Goal: Transaction & Acquisition: Purchase product/service

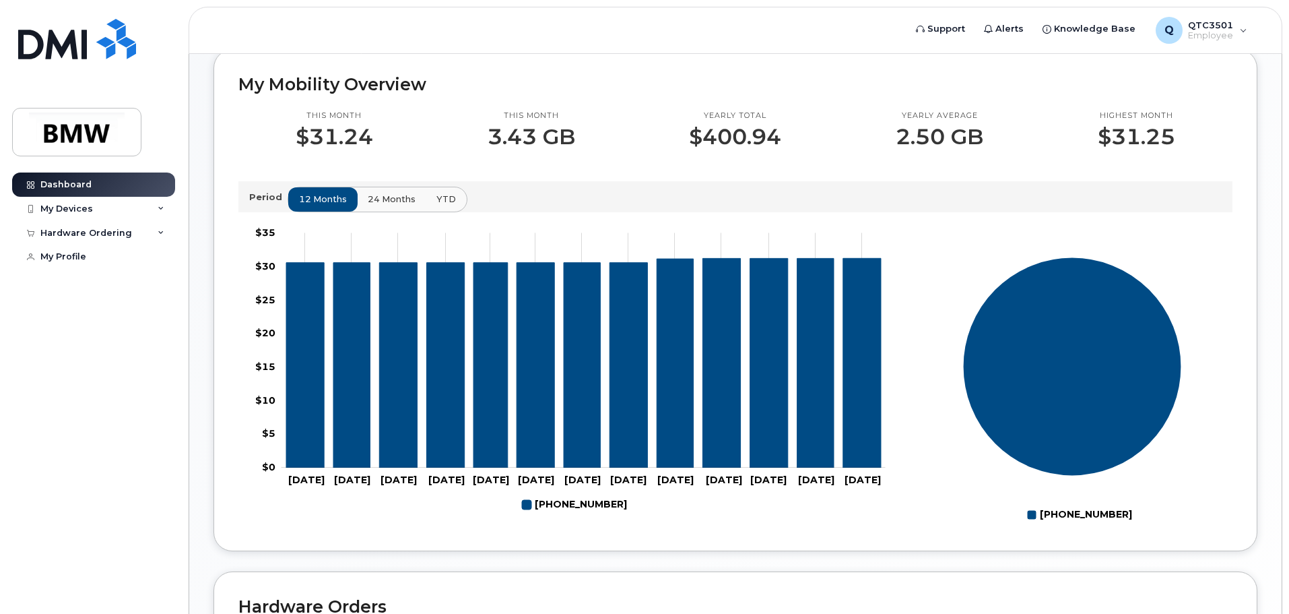
scroll to position [335, 0]
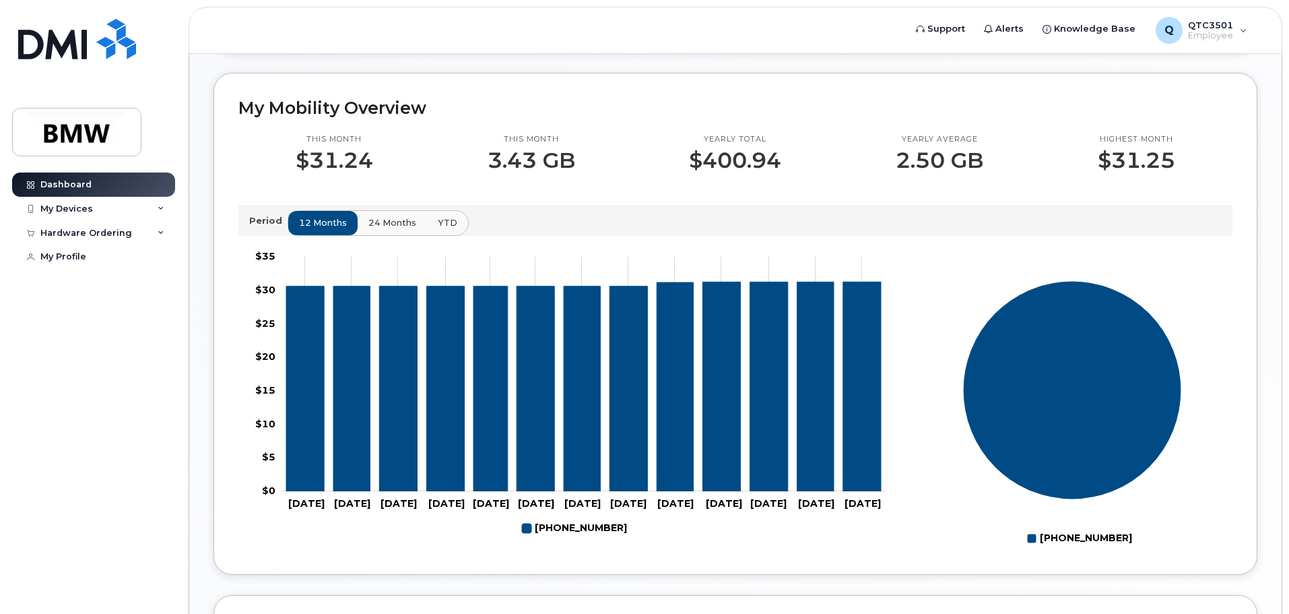
click at [389, 229] on span "24 months" at bounding box center [392, 222] width 48 height 13
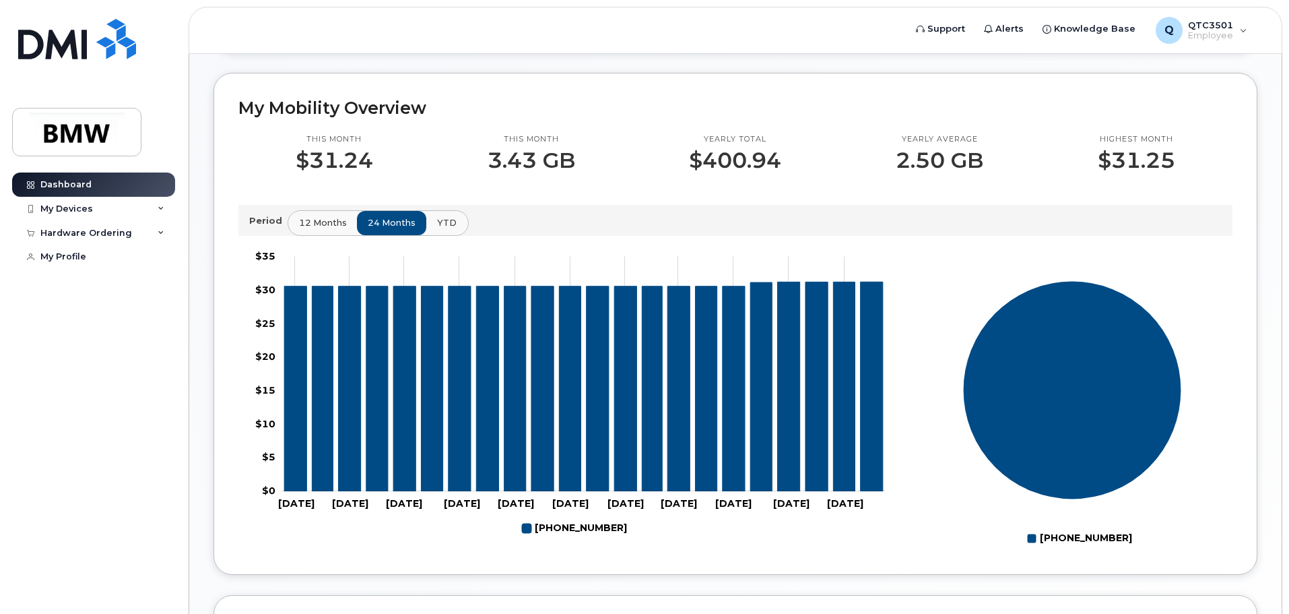
click at [440, 229] on span "YTD" at bounding box center [447, 222] width 20 height 13
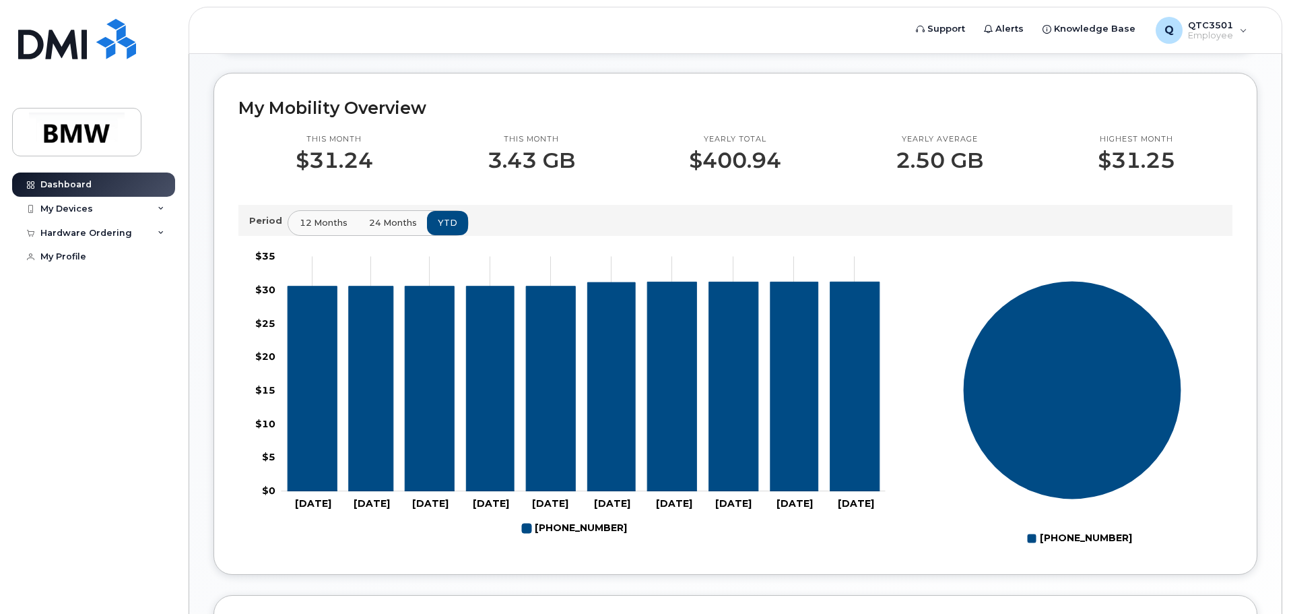
click at [320, 229] on span "12 months" at bounding box center [324, 222] width 48 height 13
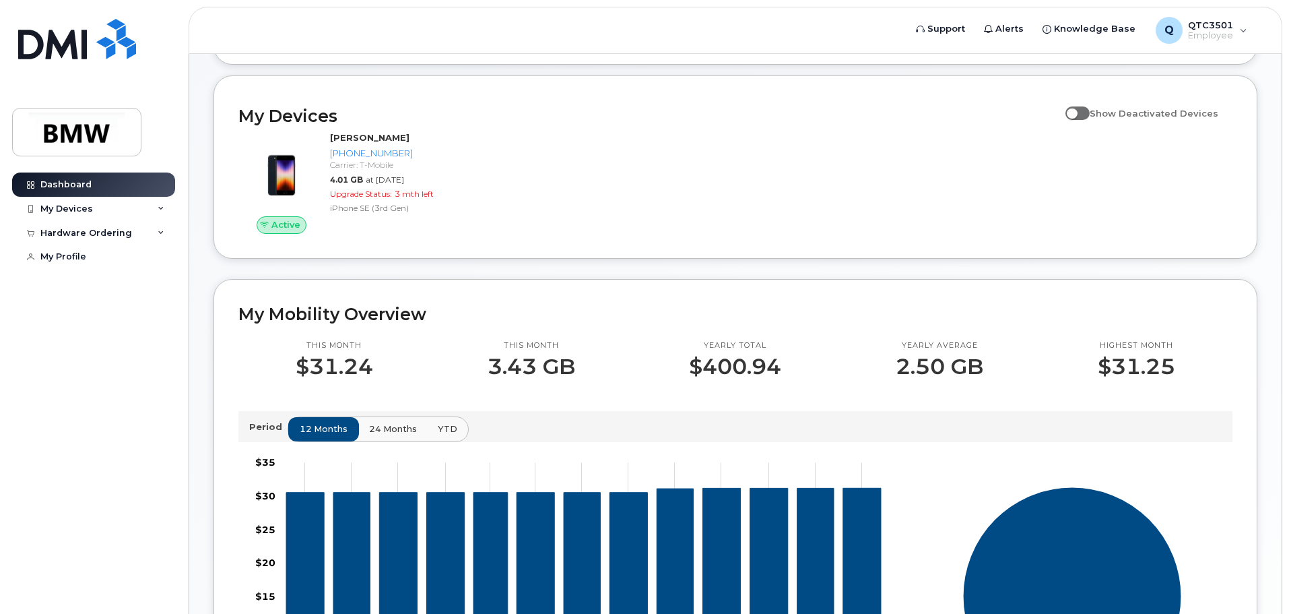
scroll to position [0, 0]
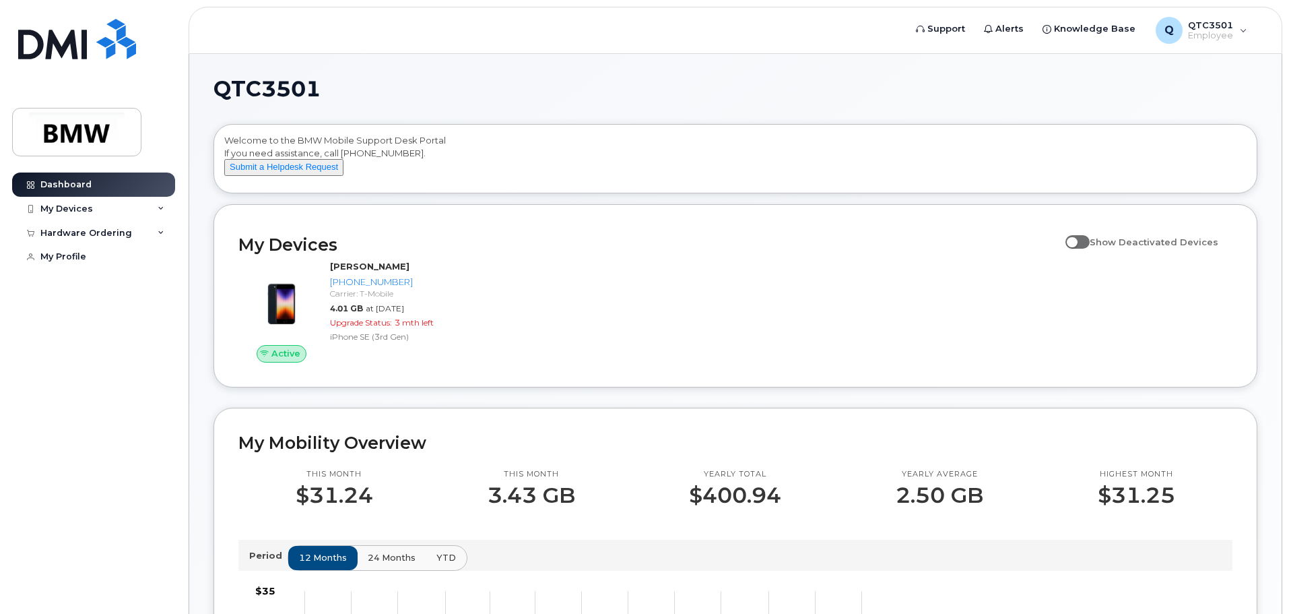
click at [1087, 249] on span at bounding box center [1077, 241] width 24 height 13
click at [1076, 240] on input "Show Deactivated Devices" at bounding box center [1070, 234] width 11 height 11
click at [1087, 249] on span at bounding box center [1077, 241] width 24 height 13
click at [1076, 240] on input "Show Deactivated Devices" at bounding box center [1070, 234] width 11 height 11
checkbox input "false"
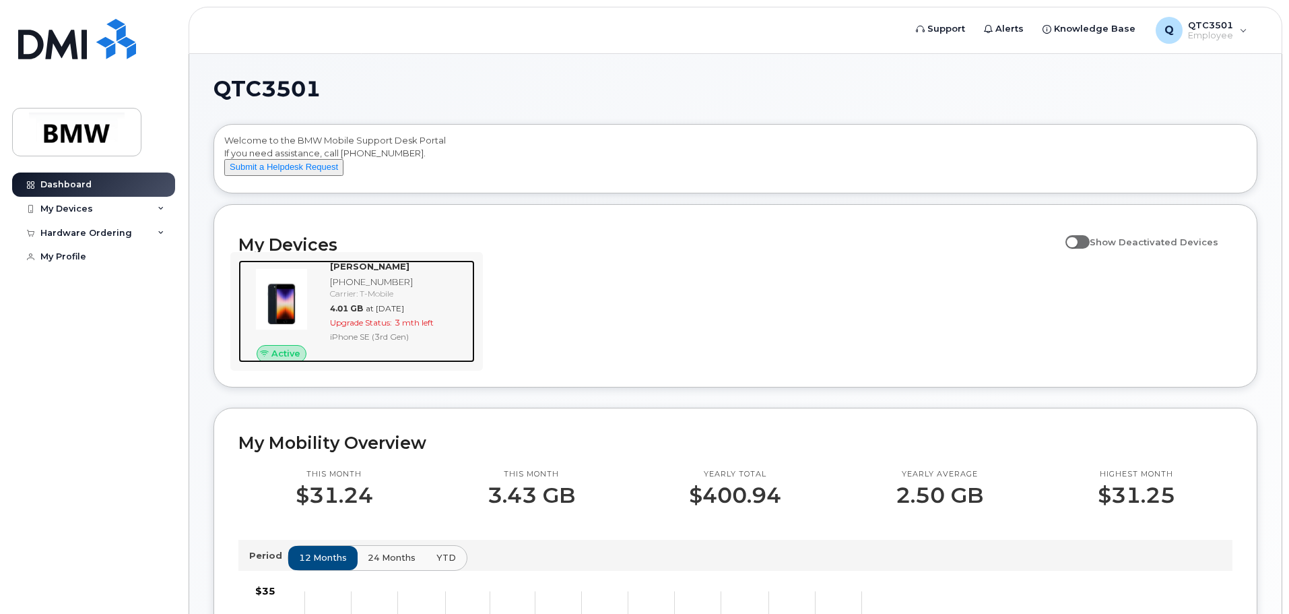
click at [289, 298] on img at bounding box center [281, 299] width 65 height 65
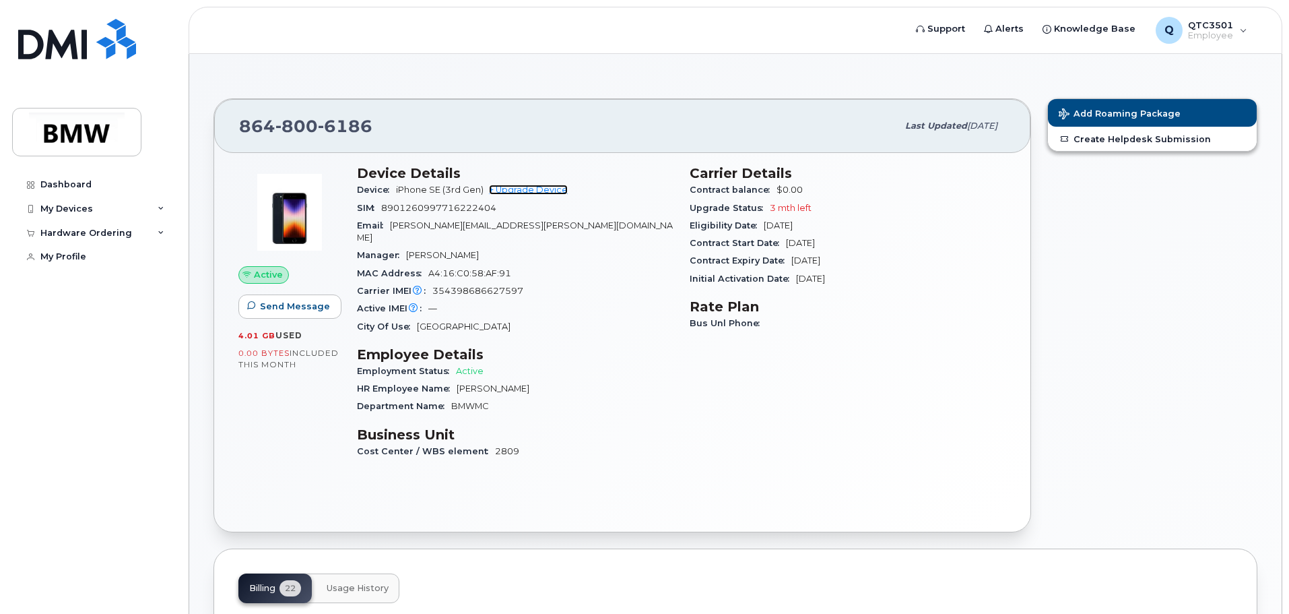
click at [527, 193] on link "+ Upgrade Device" at bounding box center [528, 190] width 79 height 10
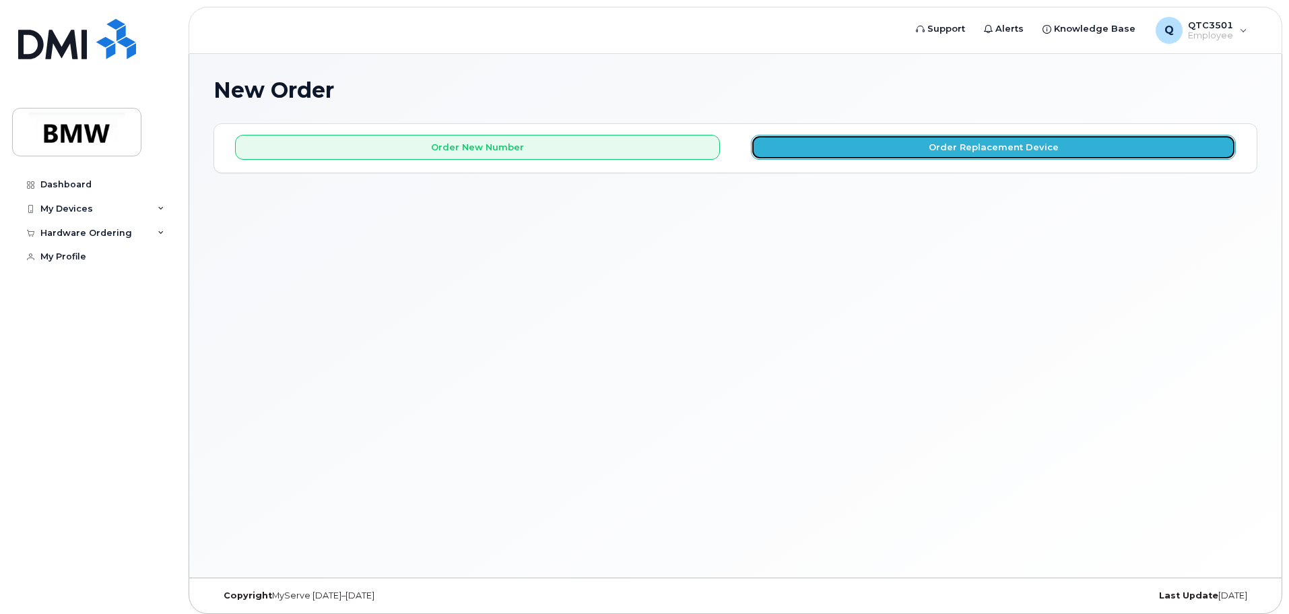
click at [1029, 147] on button "Order Replacement Device" at bounding box center [993, 147] width 485 height 25
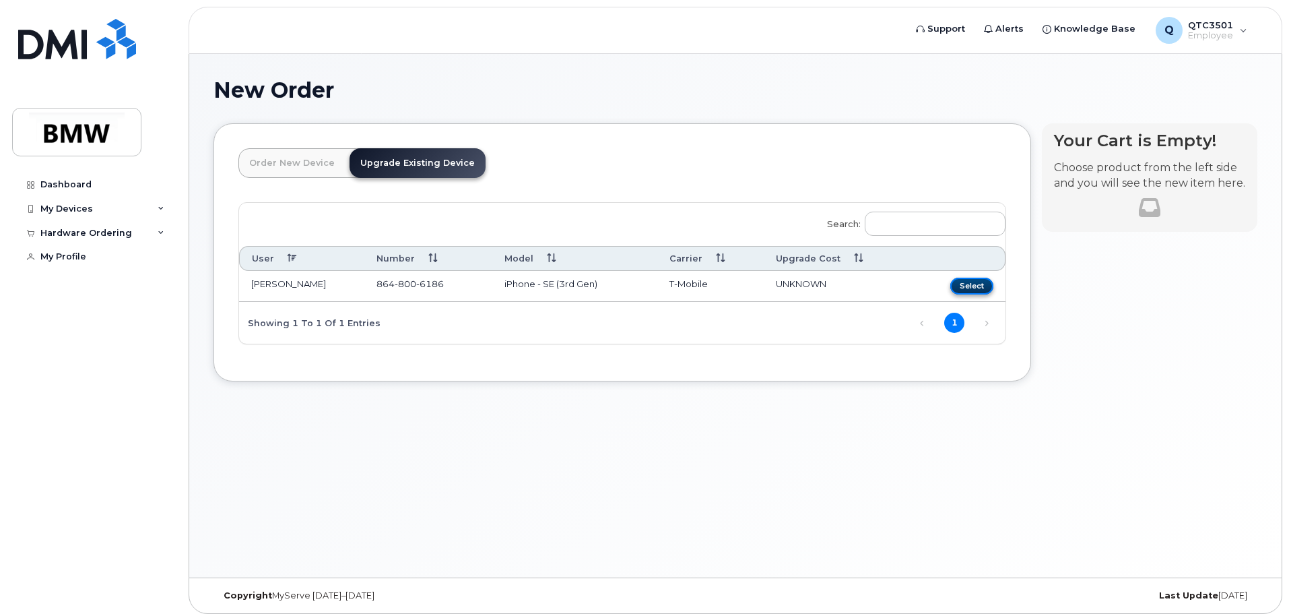
click at [972, 285] on button "Select" at bounding box center [971, 285] width 43 height 17
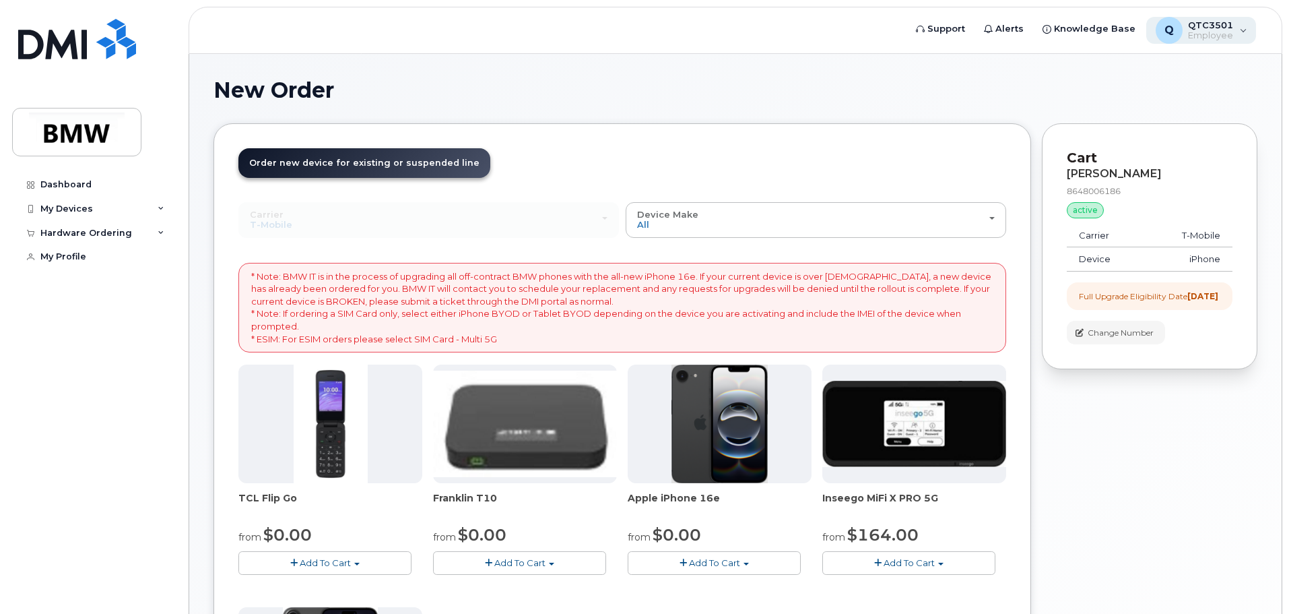
click at [1193, 35] on span "Employee" at bounding box center [1210, 35] width 45 height 11
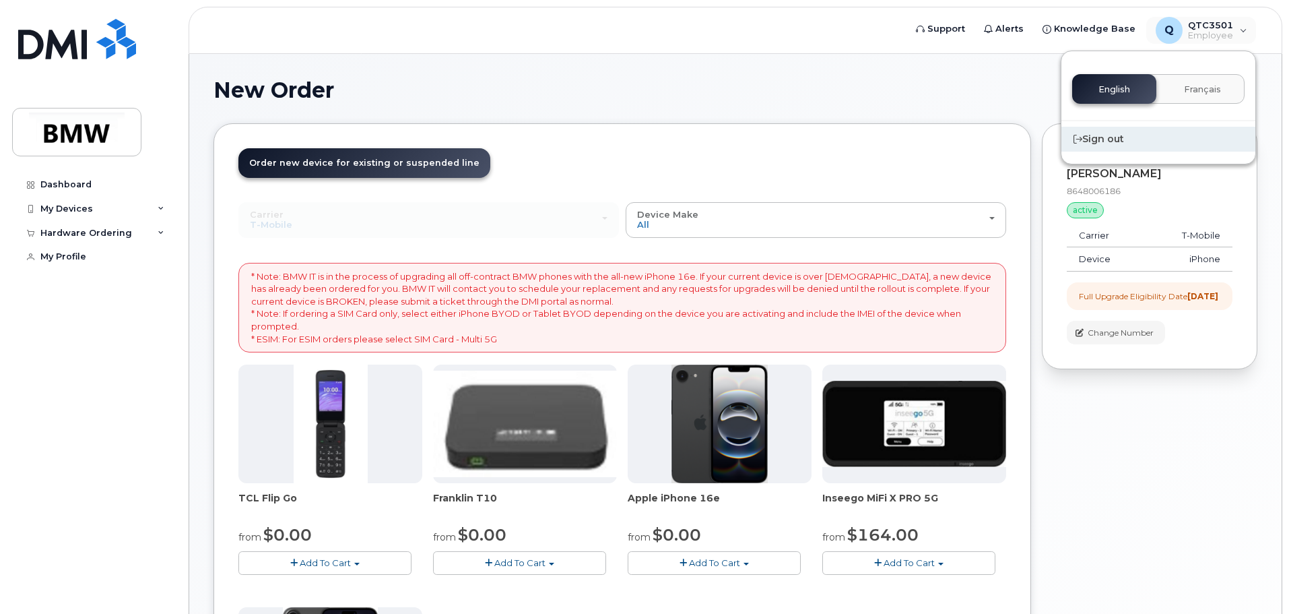
click at [1097, 137] on div "Sign out" at bounding box center [1158, 139] width 194 height 25
